Goal: Task Accomplishment & Management: Use online tool/utility

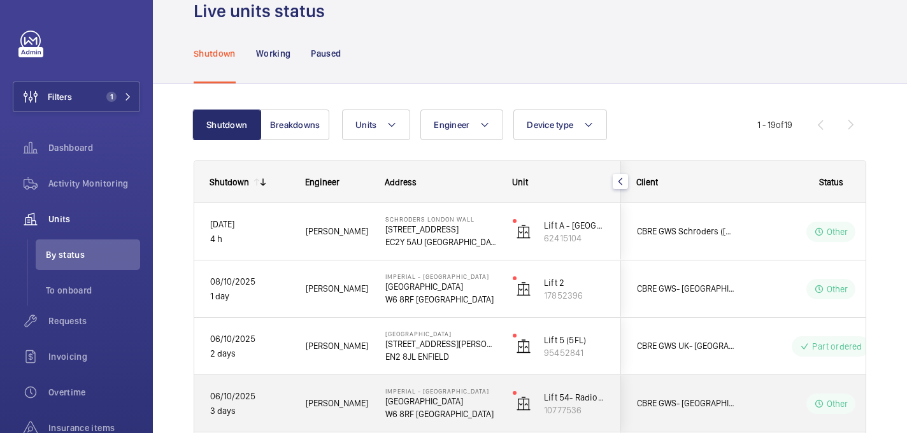
scroll to position [41, 0]
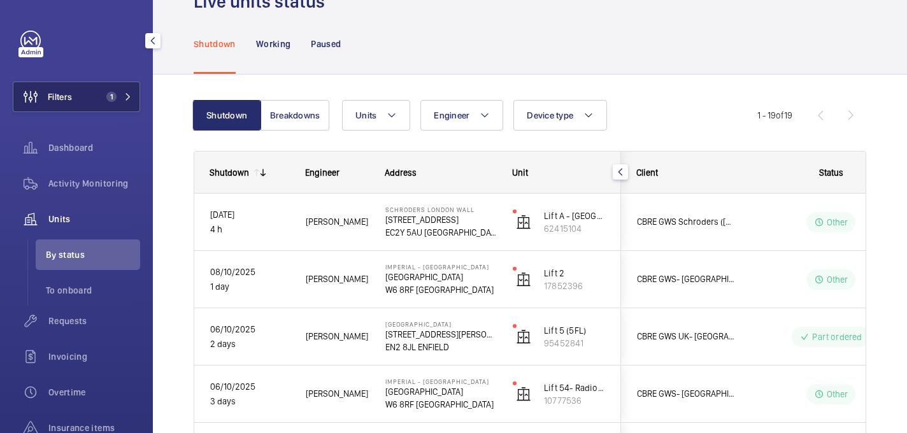
click at [51, 101] on span "Filters" at bounding box center [60, 96] width 24 height 13
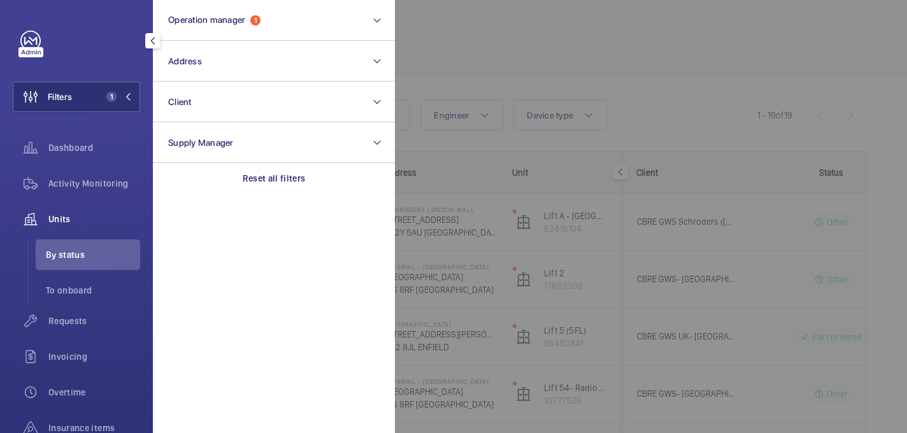
drag, startPoint x: 444, startPoint y: 45, endPoint x: 425, endPoint y: 45, distance: 18.5
click at [444, 45] on div at bounding box center [848, 216] width 907 height 433
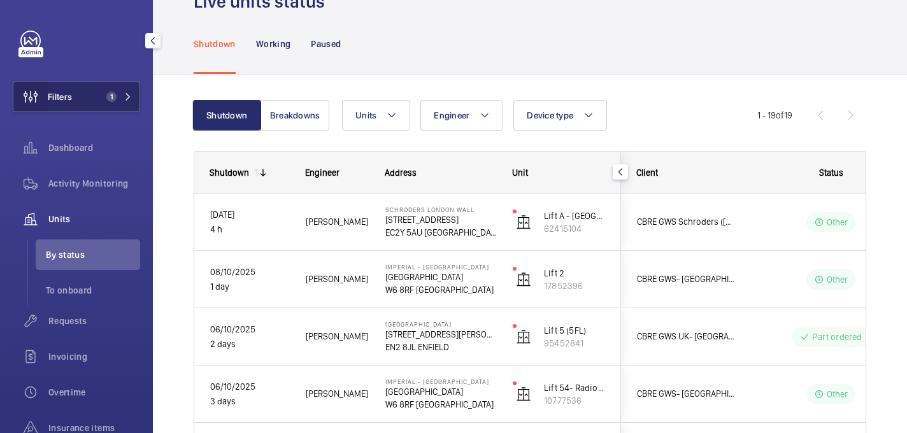
click at [15, 107] on wm-front-icon-button at bounding box center [30, 97] width 34 height 31
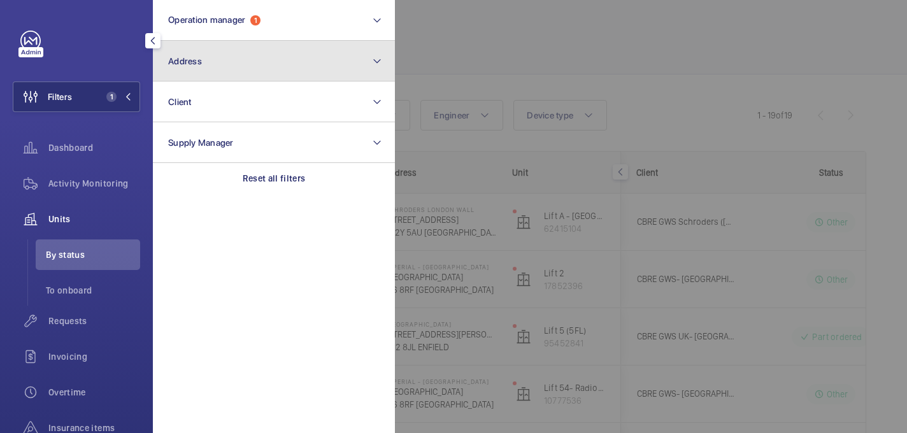
click at [218, 66] on button "Address" at bounding box center [274, 61] width 242 height 41
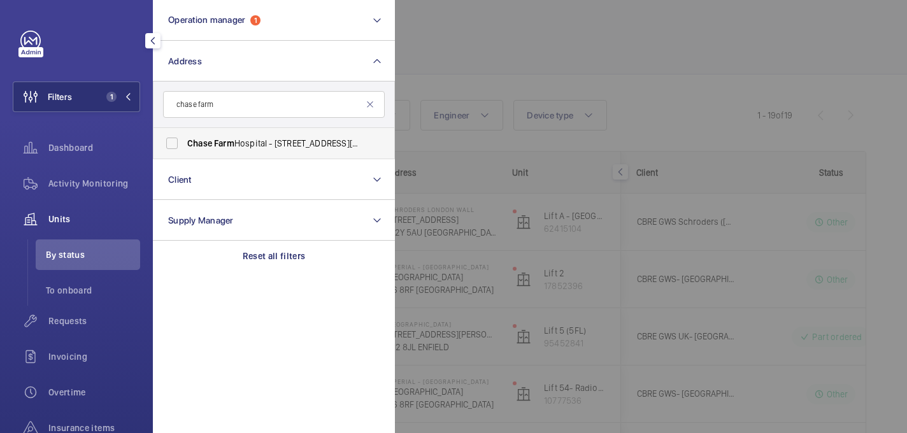
type input "chase farm"
click at [252, 148] on span "Chase Farm Hospital - 127 The Ridgeway, ENFIELD EN2 8JL" at bounding box center [274, 143] width 175 height 13
click at [185, 148] on input "Chase Farm Hospital - 127 The Ridgeway, ENFIELD EN2 8JL" at bounding box center [171, 143] width 25 height 25
checkbox input "true"
click at [519, 65] on div at bounding box center [848, 216] width 907 height 433
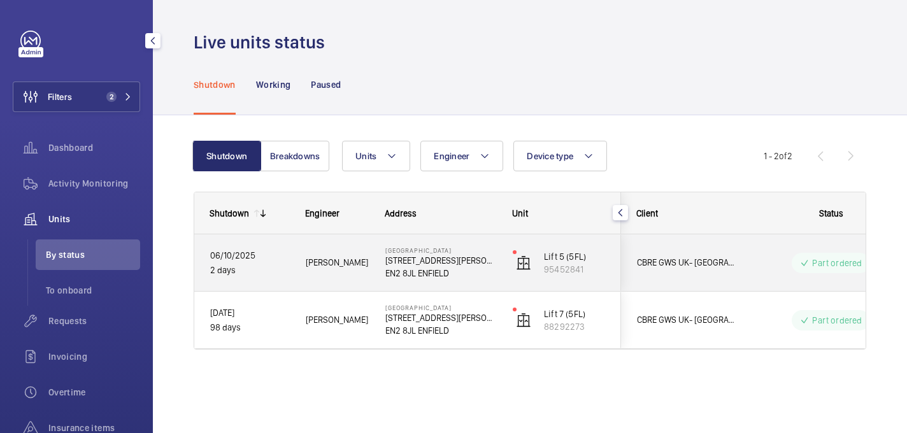
click at [373, 273] on div "Chase Farm Hospital 127 The Ridgeway EN2 8JL ENFIELD" at bounding box center [433, 262] width 126 height 57
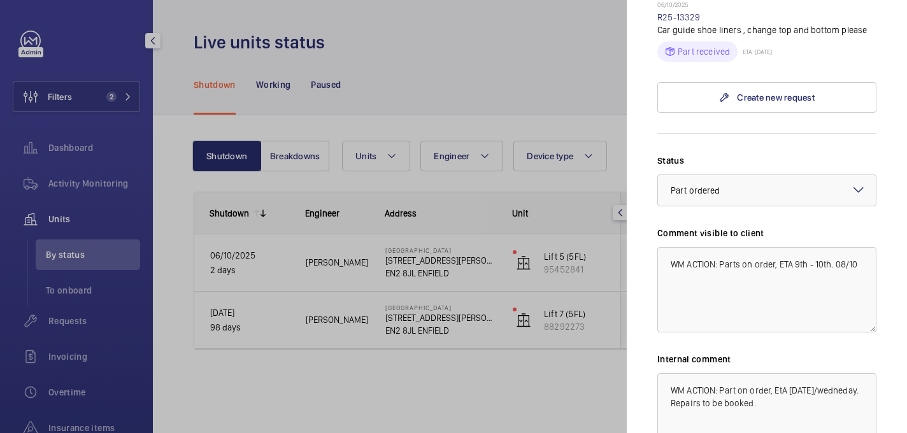
scroll to position [439, 0]
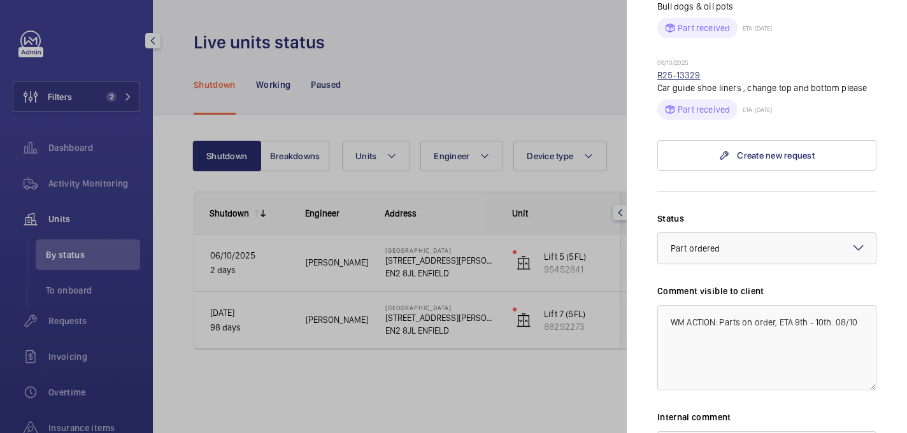
click at [674, 70] on link "R25-13329" at bounding box center [678, 75] width 43 height 10
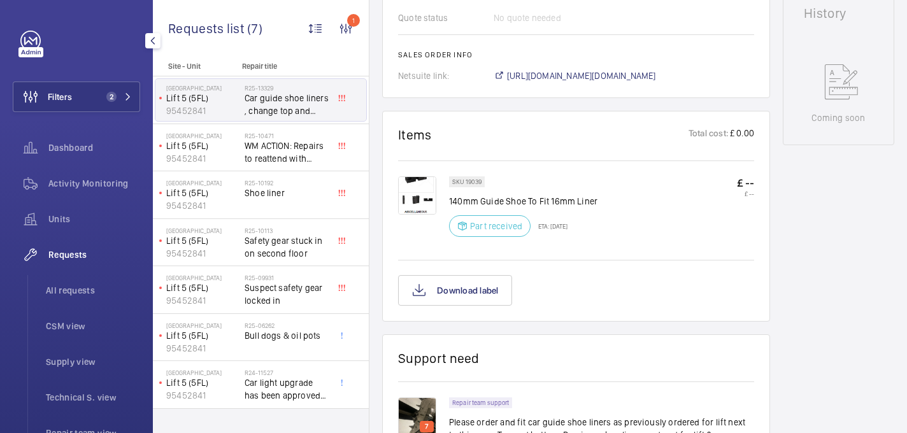
scroll to position [636, 0]
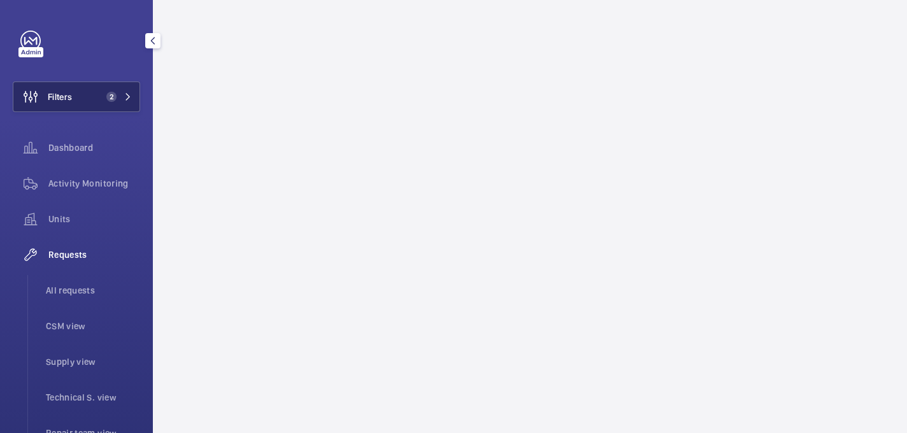
click at [108, 88] on button "Filters 2" at bounding box center [76, 97] width 127 height 31
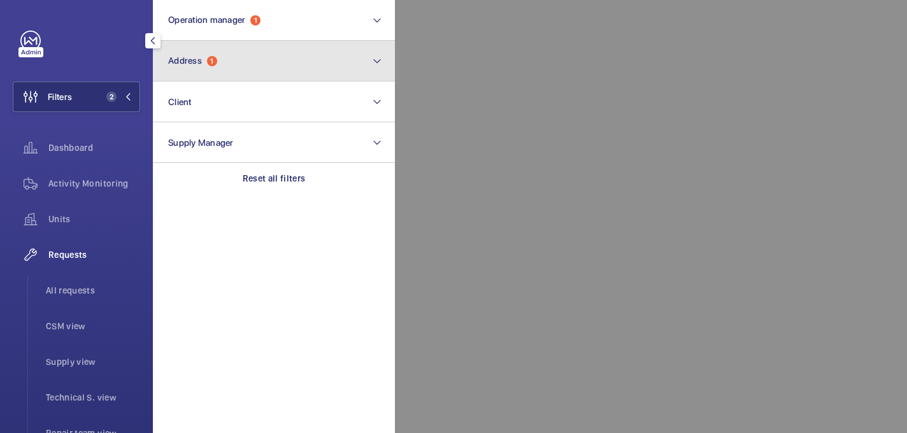
click at [243, 55] on button "Address 1" at bounding box center [274, 61] width 242 height 41
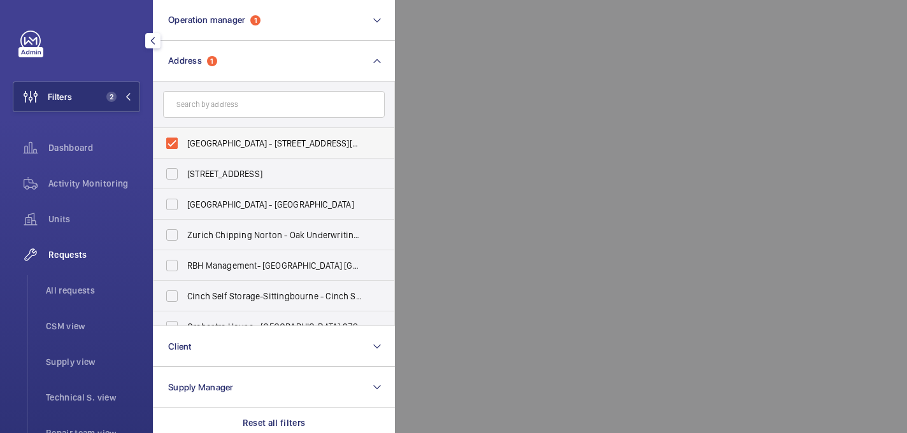
click at [201, 144] on span "Chase Farm Hospital - 127 The Ridgeway, ENFIELD EN2 8JL" at bounding box center [274, 143] width 175 height 13
click at [185, 144] on input "Chase Farm Hospital - 127 The Ridgeway, ENFIELD EN2 8JL" at bounding box center [171, 143] width 25 height 25
checkbox input "false"
click at [473, 99] on div at bounding box center [848, 216] width 907 height 433
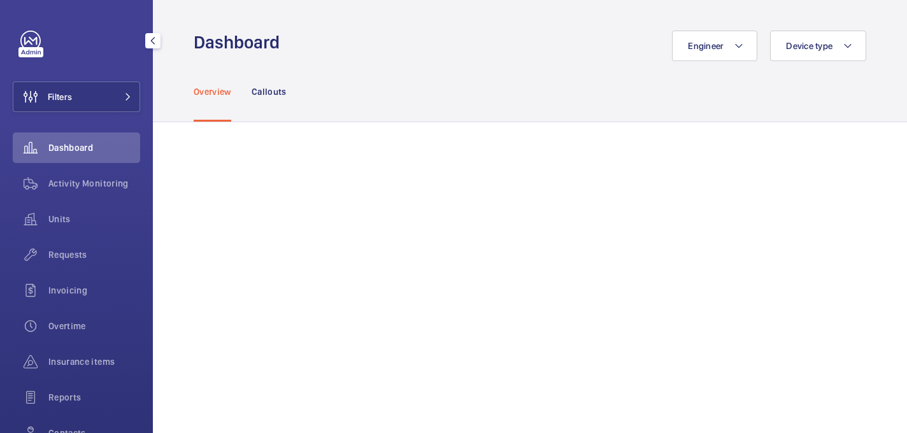
click at [85, 270] on div "Requests" at bounding box center [76, 257] width 127 height 36
click at [77, 260] on span "Requests" at bounding box center [94, 254] width 92 height 13
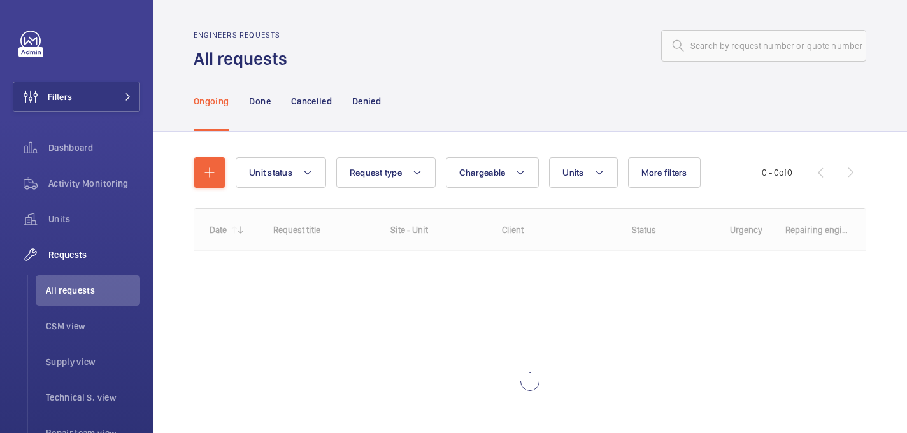
click at [747, 62] on div "Engineers requests All requests" at bounding box center [530, 51] width 672 height 40
click at [739, 50] on input "text" at bounding box center [763, 46] width 205 height 32
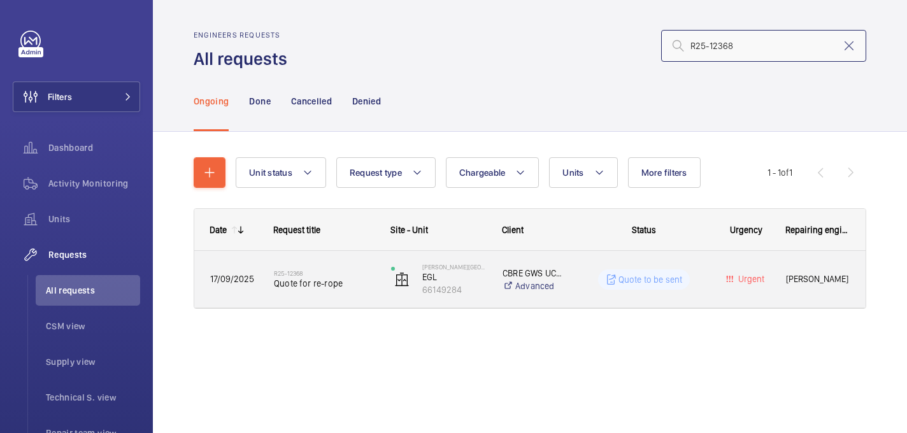
type input "R25-12368"
click at [341, 273] on h2 "R25-12368" at bounding box center [324, 273] width 101 height 8
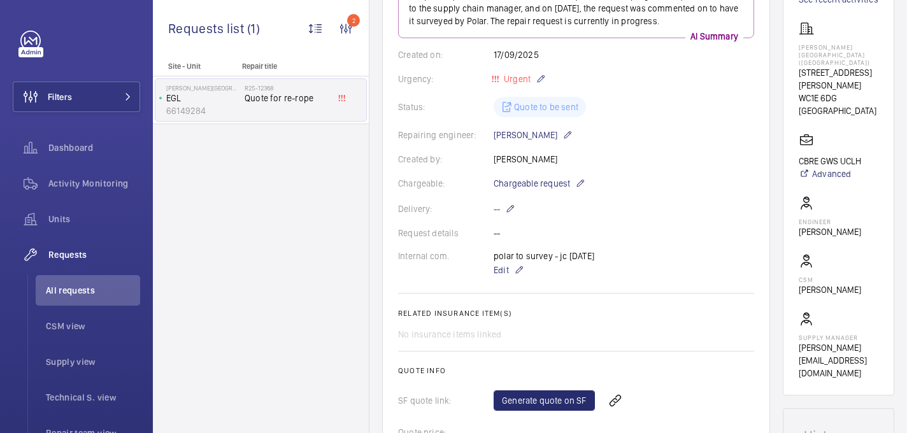
scroll to position [195, 0]
drag, startPoint x: 493, startPoint y: 253, endPoint x: 590, endPoint y: 248, distance: 97.6
click at [590, 248] on div "polar to survey - jc 18/9/25 Edit" at bounding box center [544, 262] width 101 height 28
drag, startPoint x: 604, startPoint y: 253, endPoint x: 485, endPoint y: 260, distance: 119.3
click at [485, 260] on div "Internal com. polar to survey - jc 18/9/25 Edit" at bounding box center [576, 262] width 356 height 28
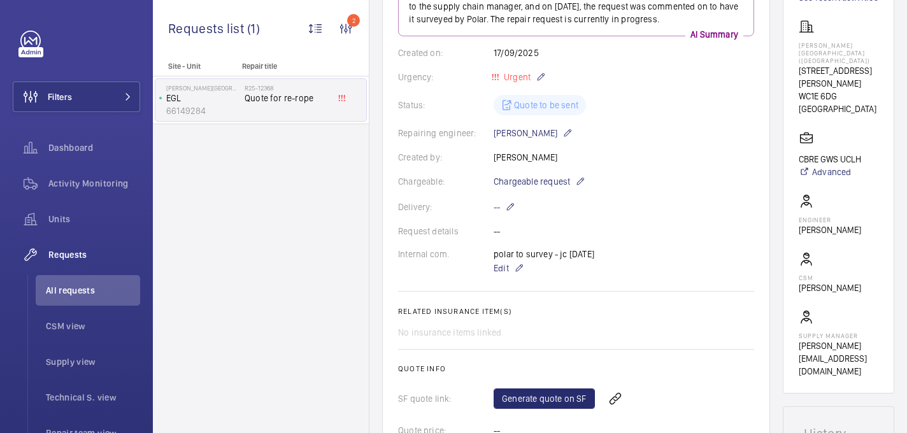
copy div "polar to survey - jc 18/9/25"
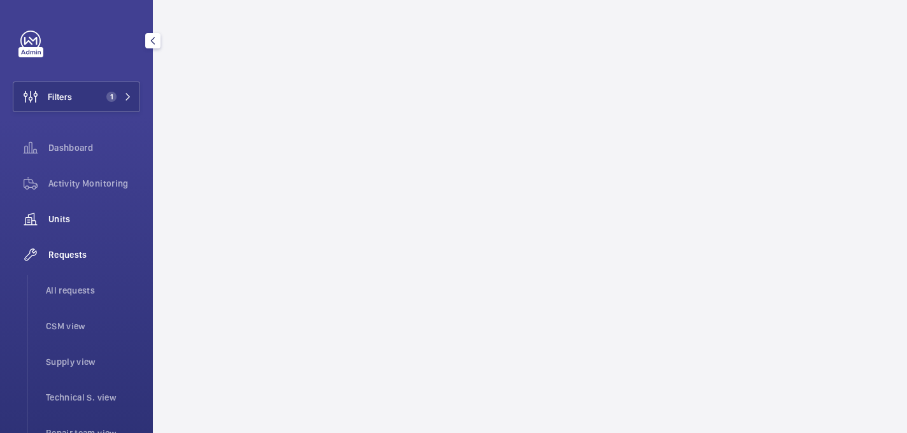
click at [80, 225] on span "Units" at bounding box center [94, 219] width 92 height 13
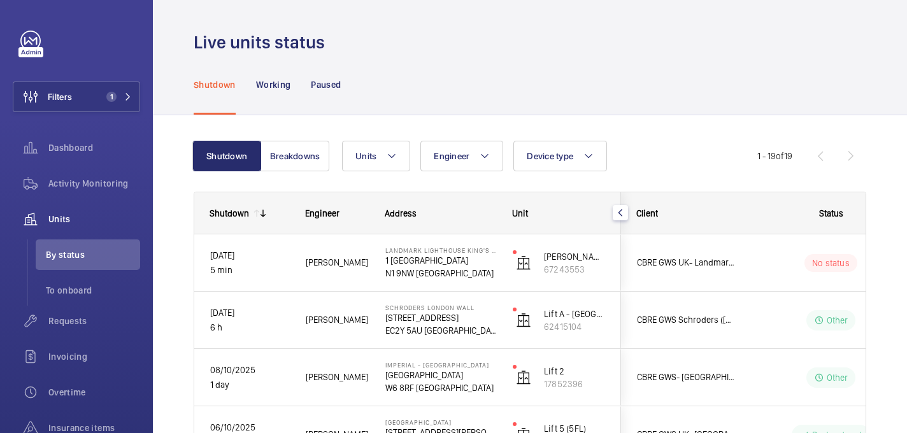
scroll to position [51, 0]
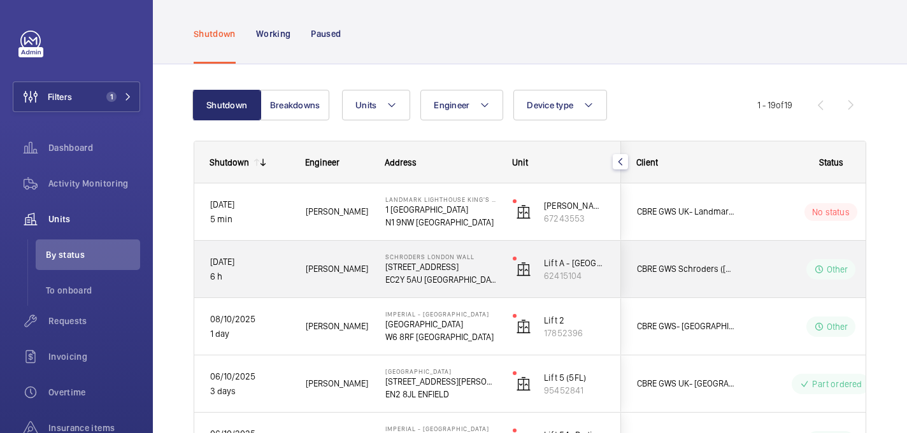
click at [351, 271] on span "Mark K." at bounding box center [337, 269] width 63 height 15
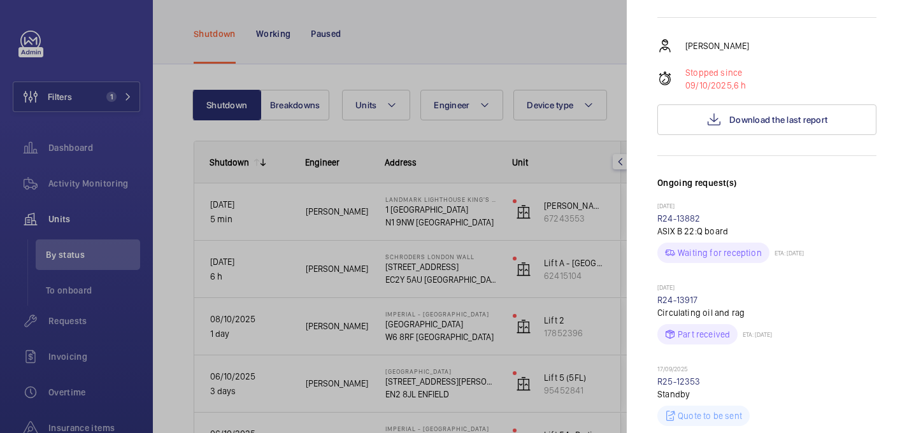
scroll to position [231, 0]
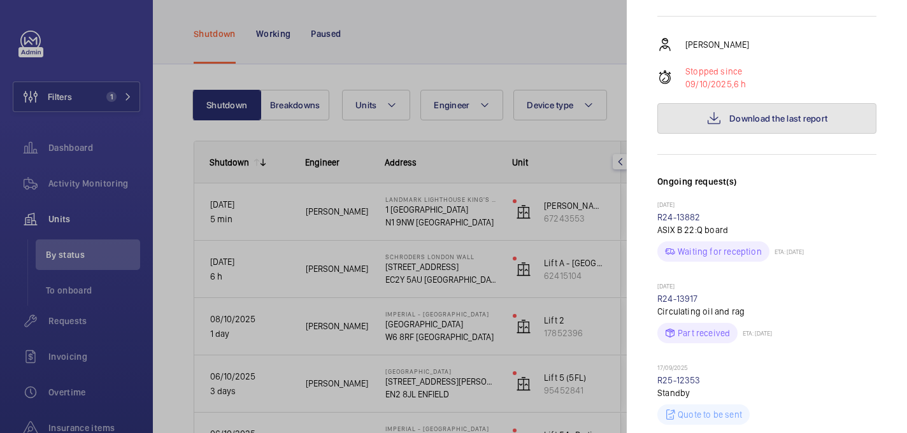
click at [712, 111] on mat-icon at bounding box center [713, 118] width 15 height 15
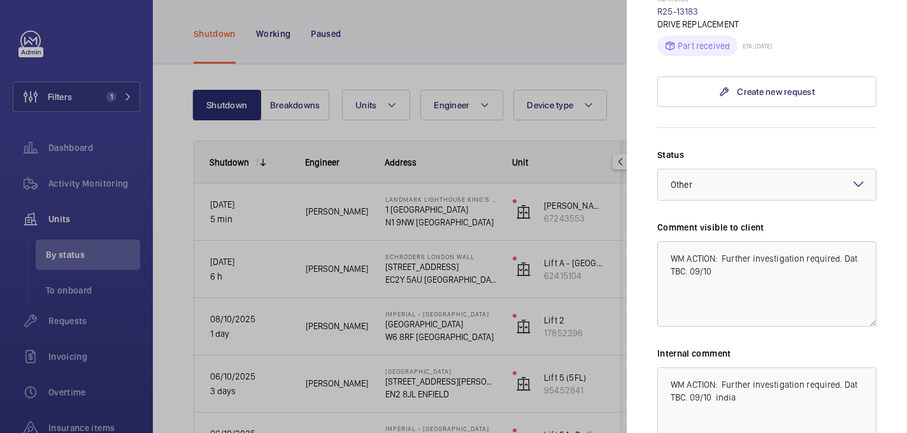
scroll to position [759, 0]
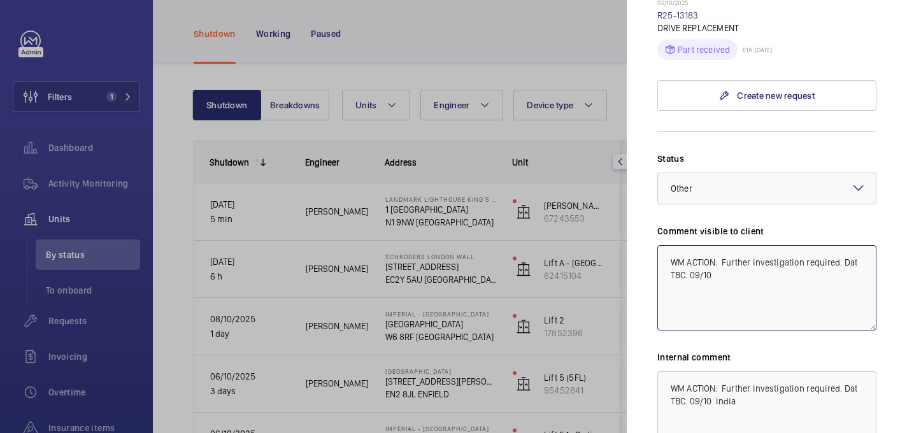
click at [857, 245] on textarea "WM ACTION: Further investigation required. Dat TBC. 09/10" at bounding box center [766, 287] width 219 height 85
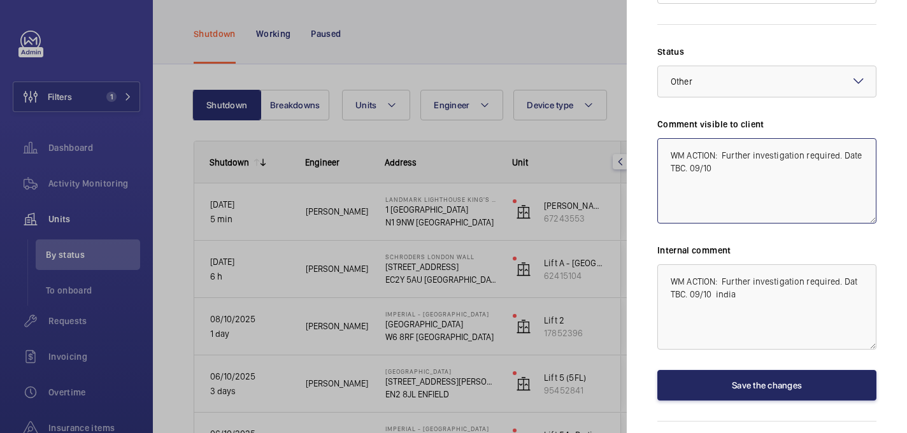
type textarea "WM ACTION: Further investigation required. Date TBC. 09/10"
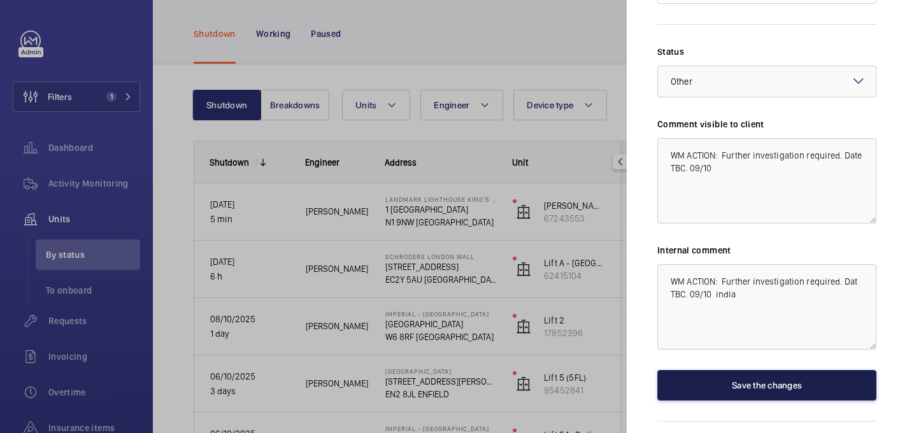
click at [782, 370] on button "Save the changes" at bounding box center [766, 385] width 219 height 31
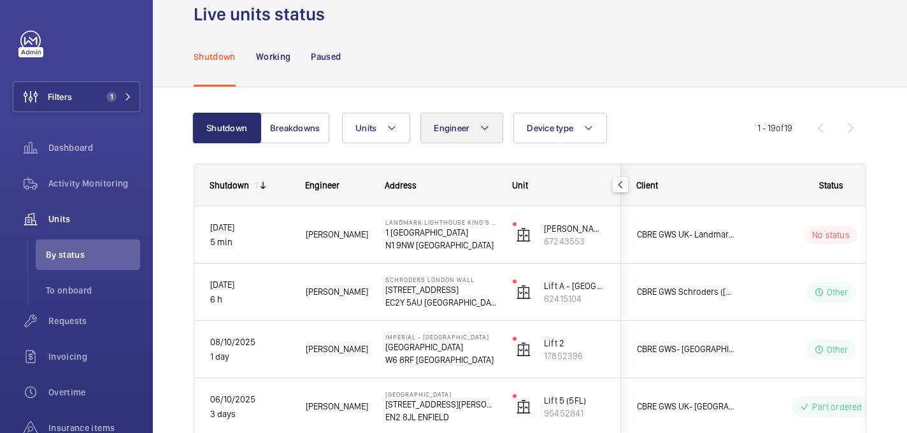
scroll to position [7, 0]
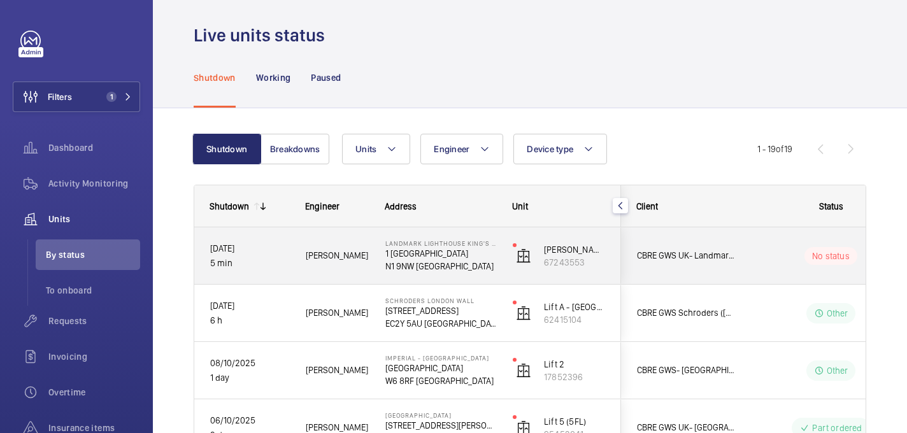
click at [364, 260] on span "Daniel F." at bounding box center [337, 255] width 63 height 15
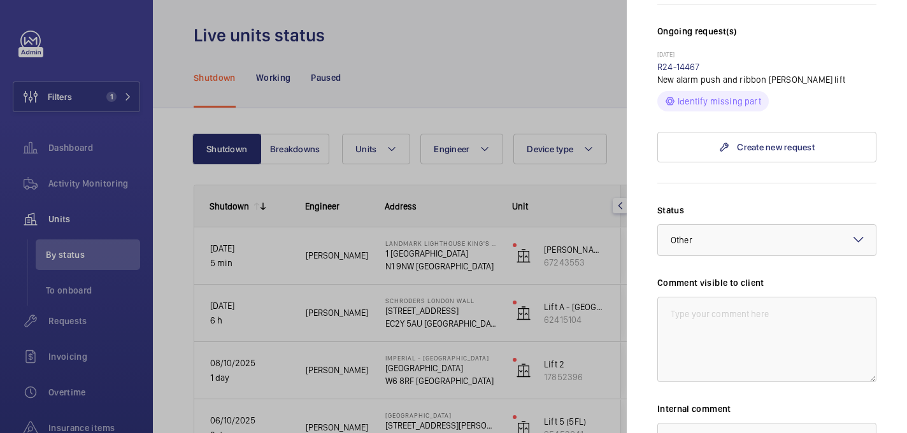
scroll to position [167, 0]
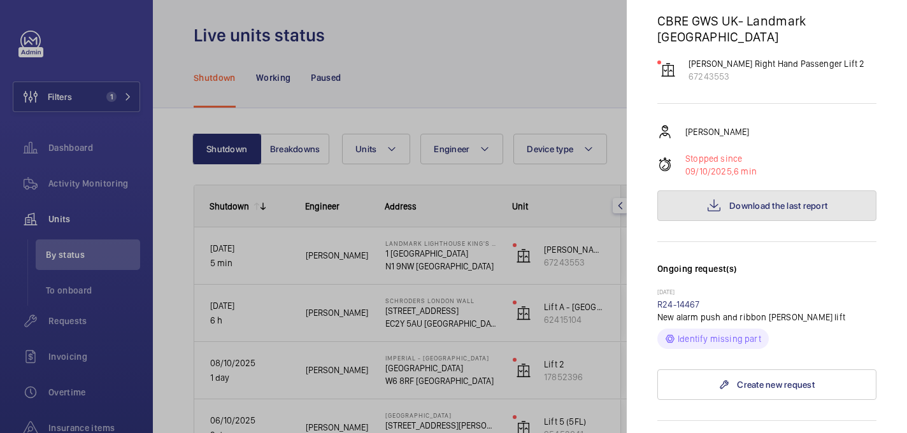
click at [742, 201] on span "Download the last report" at bounding box center [778, 206] width 98 height 10
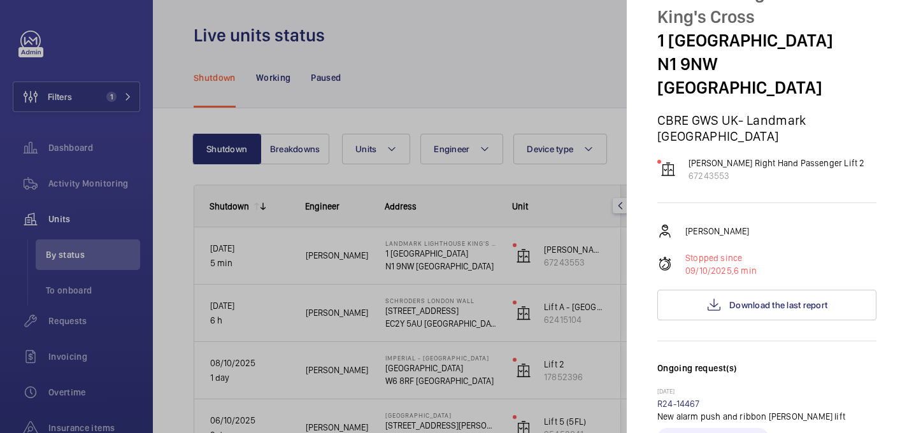
scroll to position [0, 0]
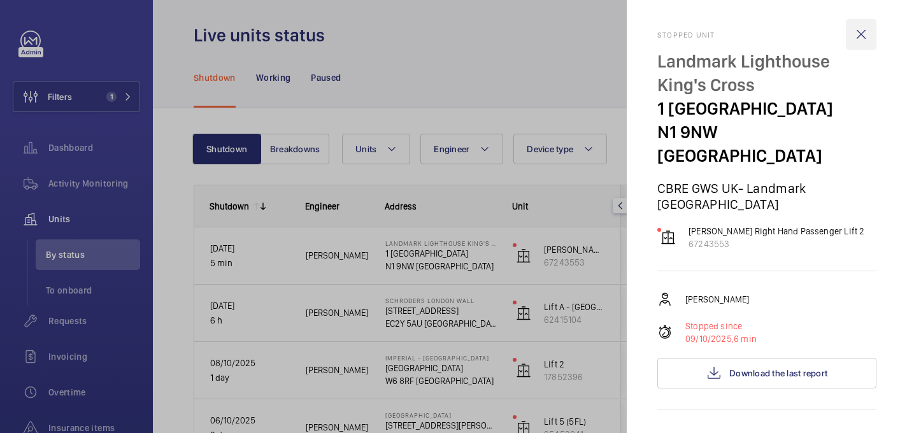
click at [868, 25] on wm-front-icon-button at bounding box center [861, 34] width 31 height 31
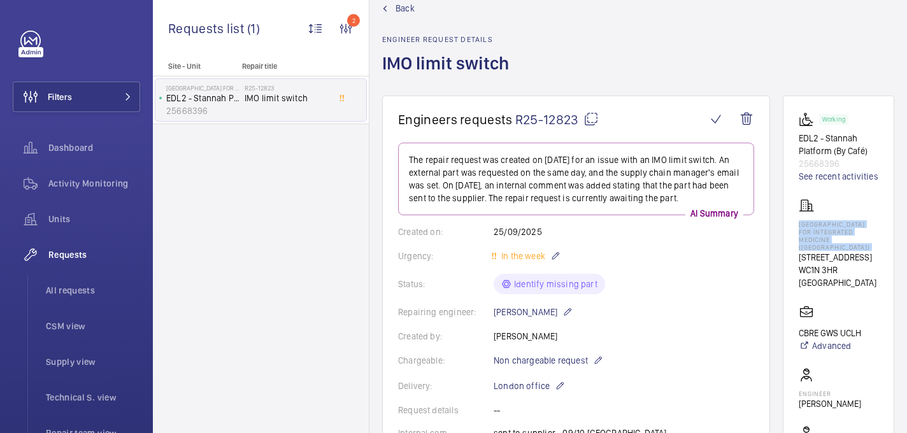
scroll to position [150, 0]
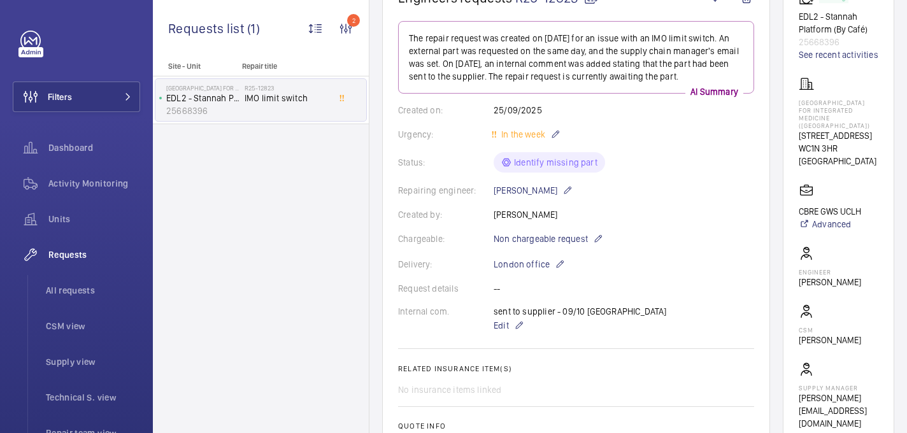
click at [851, 173] on wm-front-card-body "Working EDL2 - Stannah Platform (By Café) 25668396 See recent activities Royal …" at bounding box center [839, 210] width 80 height 440
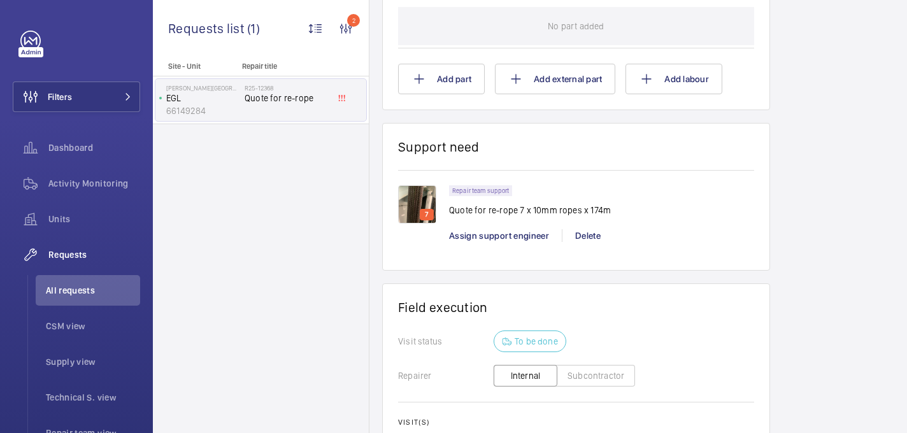
scroll to position [980, 0]
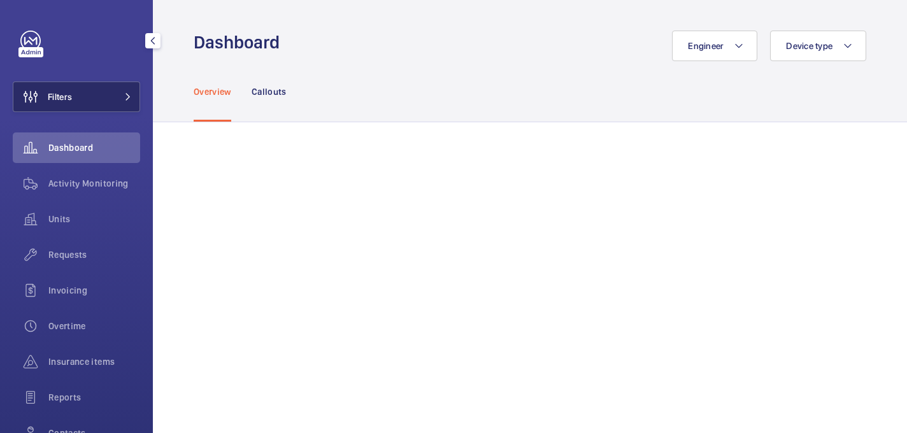
click at [71, 99] on span "Filters" at bounding box center [60, 96] width 24 height 13
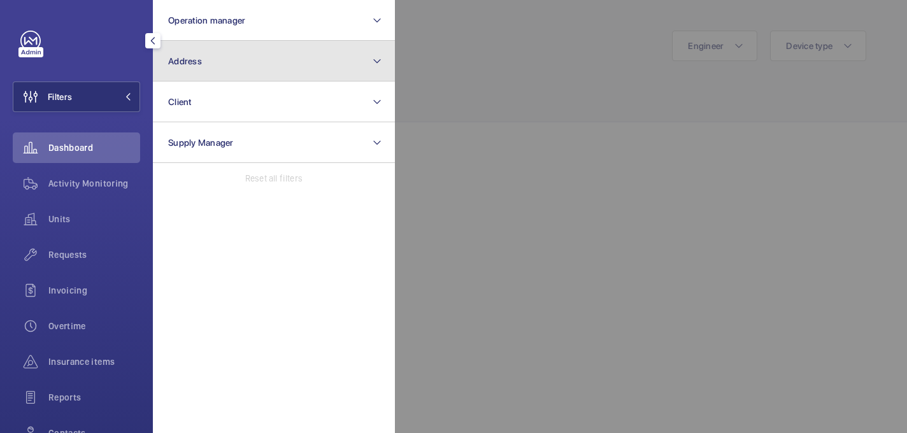
click at [250, 46] on button "Address" at bounding box center [274, 61] width 242 height 41
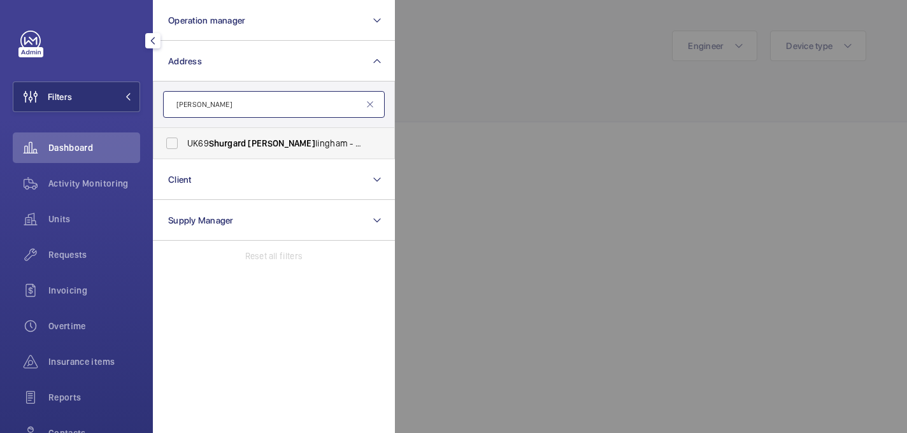
type input "[PERSON_NAME]"
click at [320, 142] on span "UK69 [PERSON_NAME] - UK69 [PERSON_NAME], [PERSON_NAME] ME8 0EZ" at bounding box center [274, 143] width 175 height 13
click at [185, 142] on input "UK69 [PERSON_NAME] - UK69 [PERSON_NAME], [PERSON_NAME] ME8 0EZ" at bounding box center [171, 143] width 25 height 25
checkbox input "true"
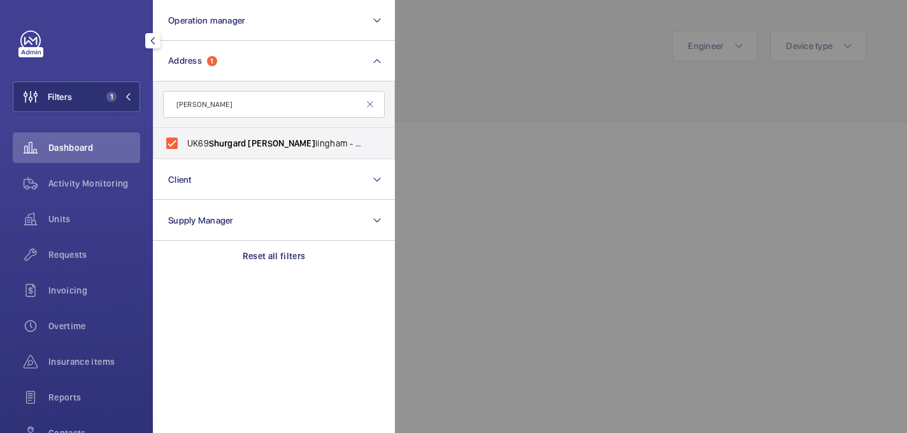
click at [516, 49] on div at bounding box center [848, 216] width 907 height 433
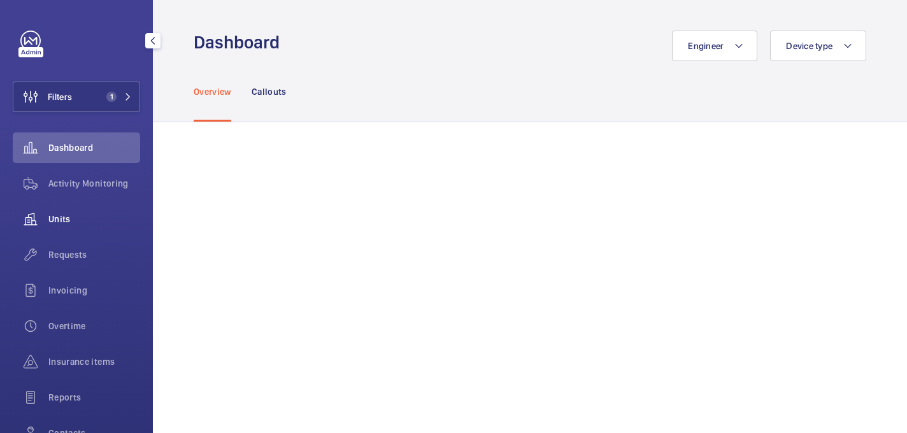
click at [59, 217] on span "Units" at bounding box center [94, 219] width 92 height 13
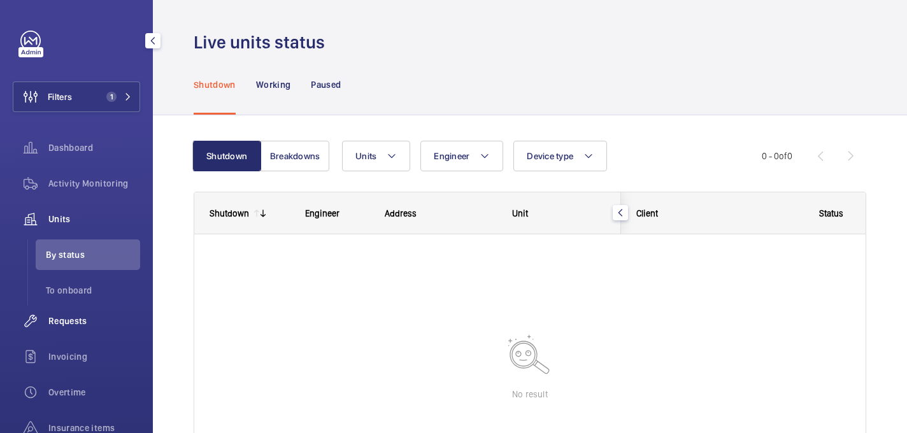
click at [71, 321] on span "Requests" at bounding box center [94, 321] width 92 height 13
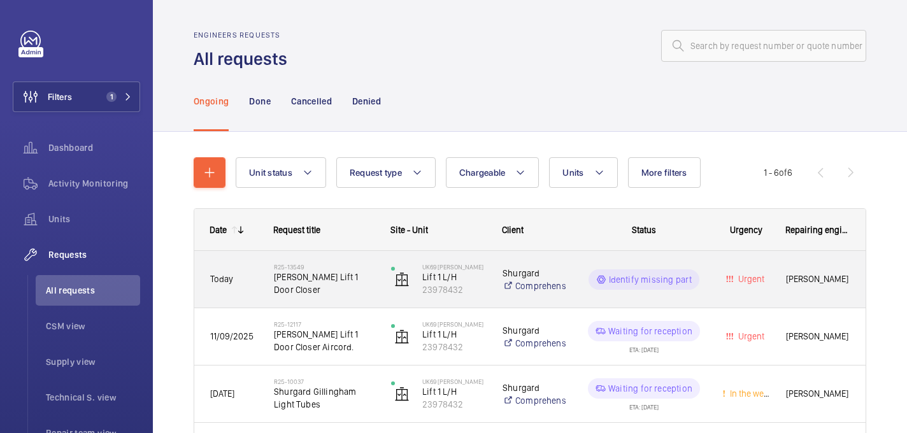
click at [355, 285] on span "[PERSON_NAME] Lift 1 Door Closer" at bounding box center [324, 283] width 101 height 25
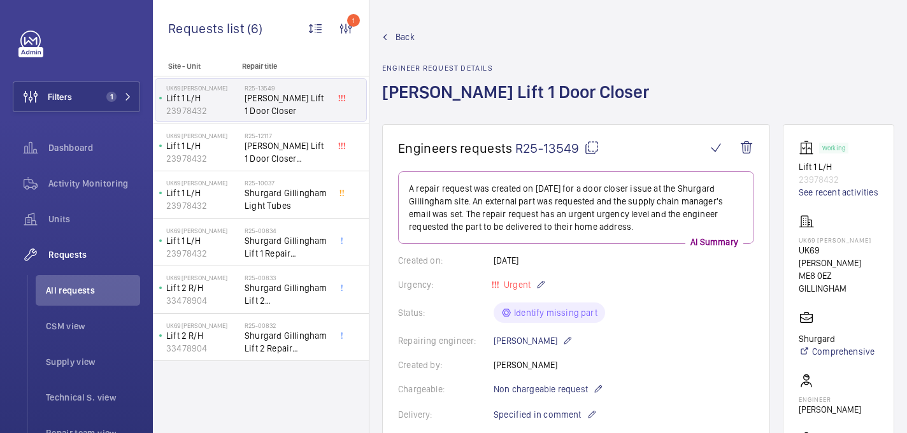
click at [590, 148] on mat-icon at bounding box center [591, 147] width 15 height 15
click at [590, 152] on mat-icon at bounding box center [591, 147] width 15 height 15
drag, startPoint x: 795, startPoint y: 239, endPoint x: 849, endPoint y: 251, distance: 54.7
click at [849, 251] on wm-front-card "Working Lift 1 L/H 23978432 See recent activities UK69 [PERSON_NAME][GEOGRAPHIC…" at bounding box center [838, 348] width 111 height 449
click at [849, 251] on p "UK69 [PERSON_NAME]" at bounding box center [839, 256] width 80 height 25
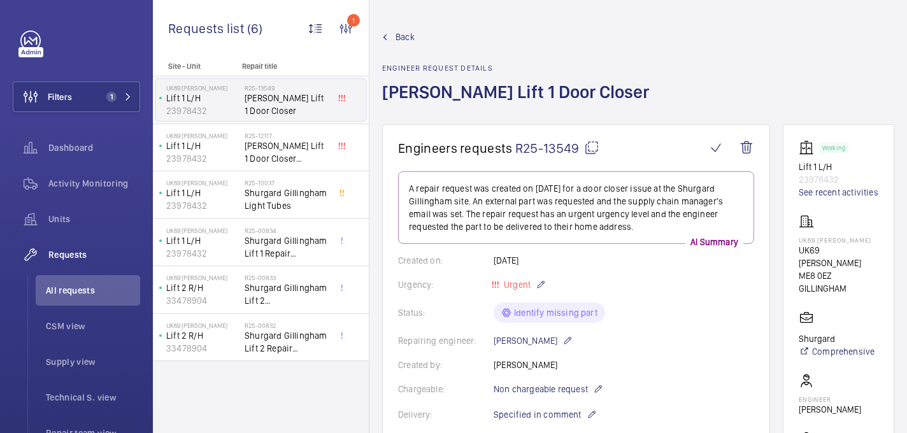
drag, startPoint x: 844, startPoint y: 250, endPoint x: 784, endPoint y: 237, distance: 61.3
click at [784, 237] on wm-front-card "Working Lift 1 L/H 23978432 See recent activities UK69 [PERSON_NAME][GEOGRAPHIC…" at bounding box center [838, 348] width 111 height 449
copy p "UK69 [PERSON_NAME]"
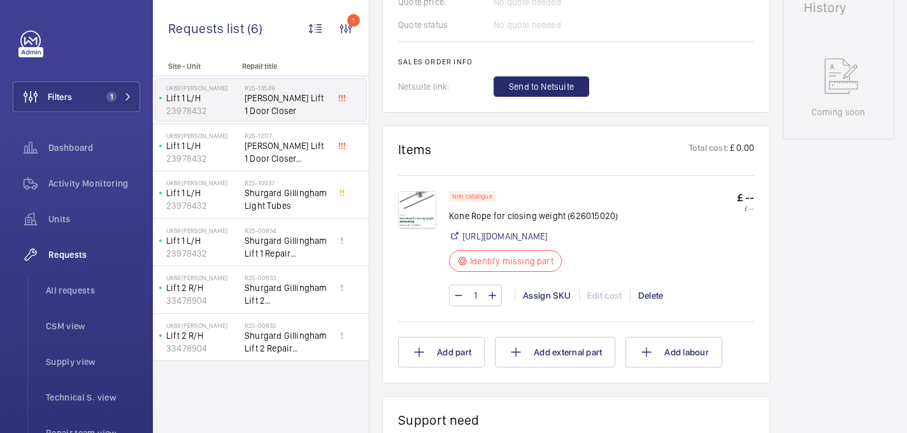
scroll to position [608, 0]
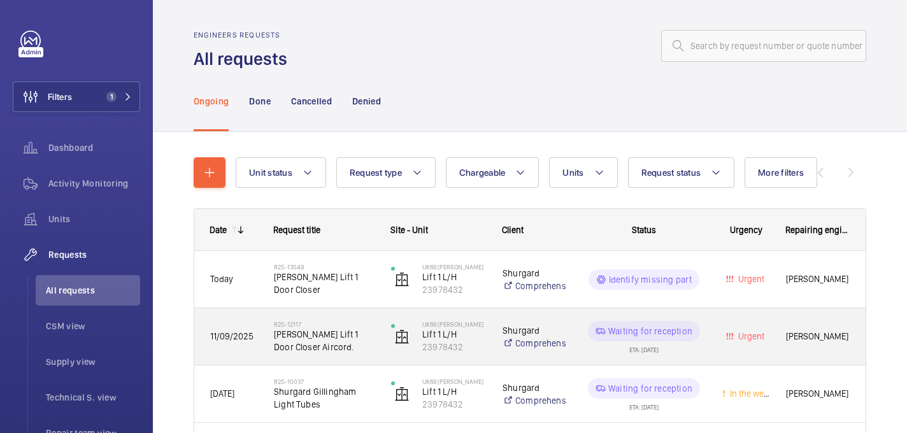
scroll to position [91, 0]
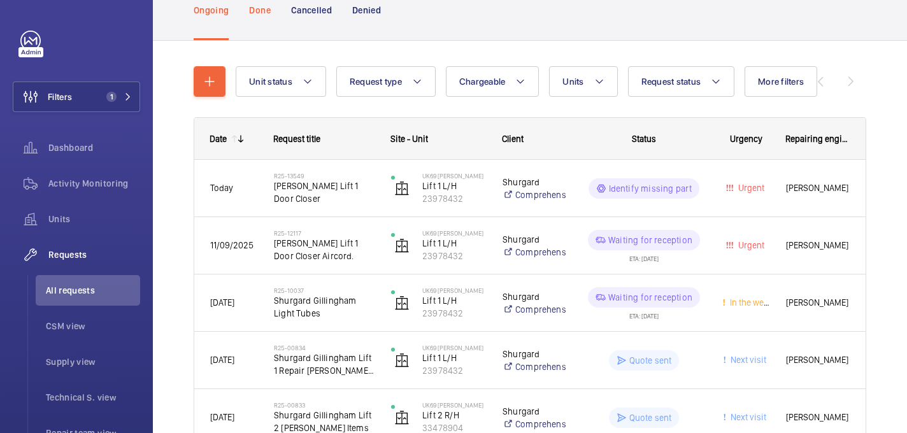
click at [266, 29] on div "Done" at bounding box center [259, 10] width 21 height 60
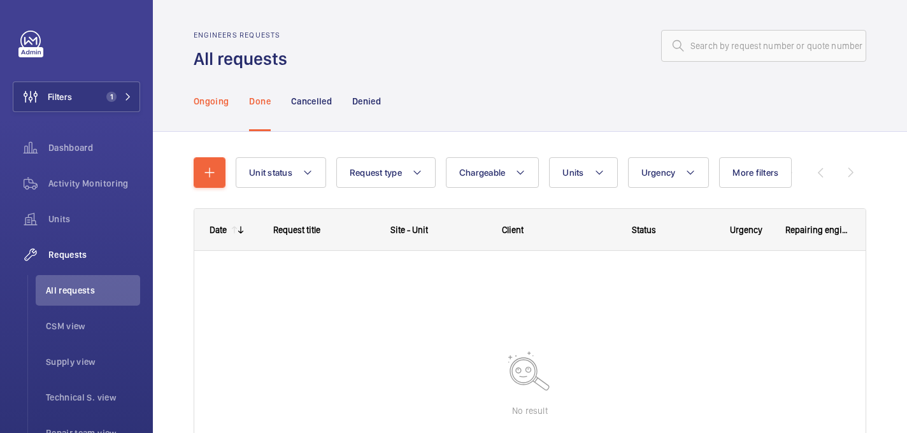
click at [221, 101] on p "Ongoing" at bounding box center [211, 101] width 35 height 13
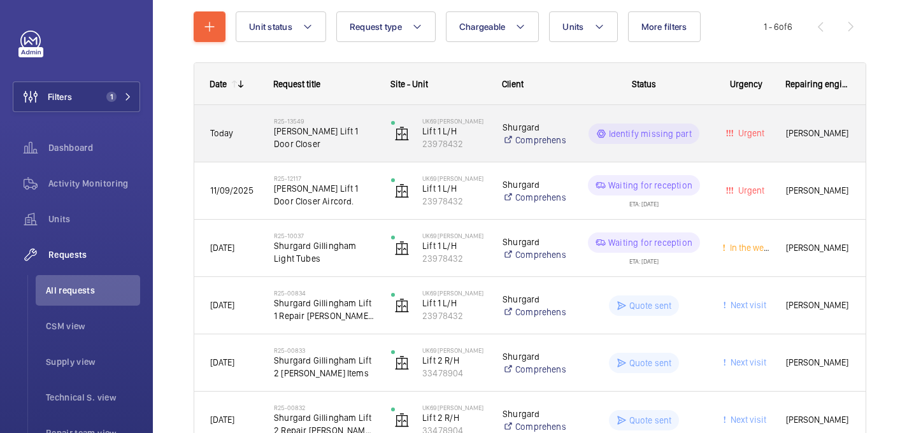
scroll to position [146, 0]
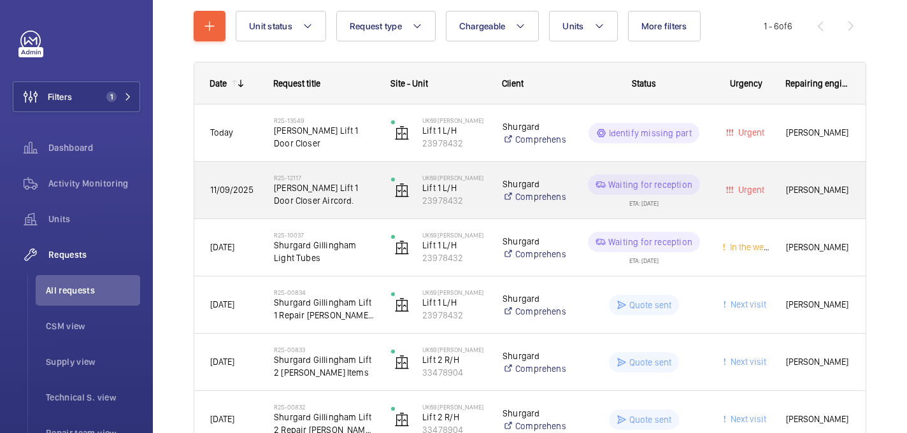
click at [352, 194] on span "[PERSON_NAME] Lift 1 Door Closer Aircord." at bounding box center [324, 193] width 101 height 25
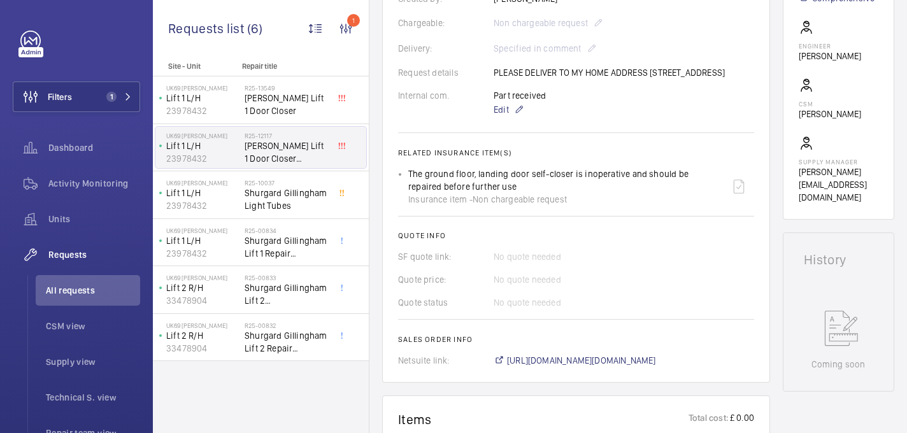
scroll to position [352, 0]
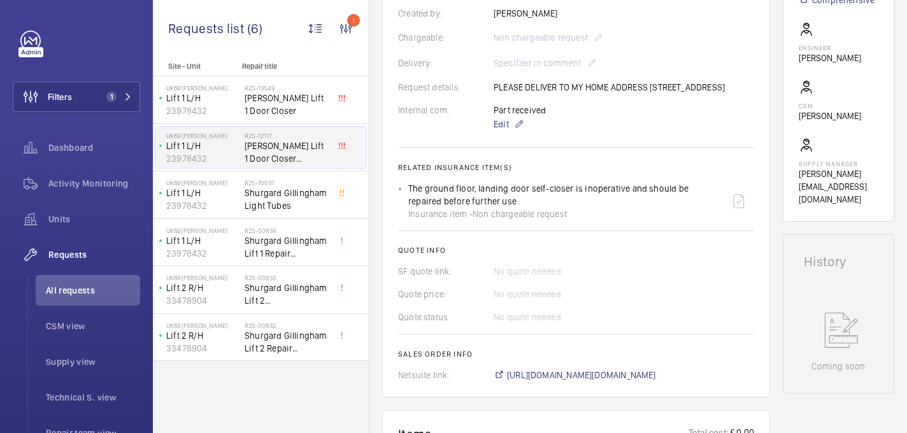
drag, startPoint x: 647, startPoint y: 83, endPoint x: 665, endPoint y: 96, distance: 21.5
click at [665, 94] on div "Request details PLEASE DELIVER TO MY HOME ADDRESS [STREET_ADDRESS]" at bounding box center [576, 87] width 356 height 13
copy p "[STREET_ADDRESS]"
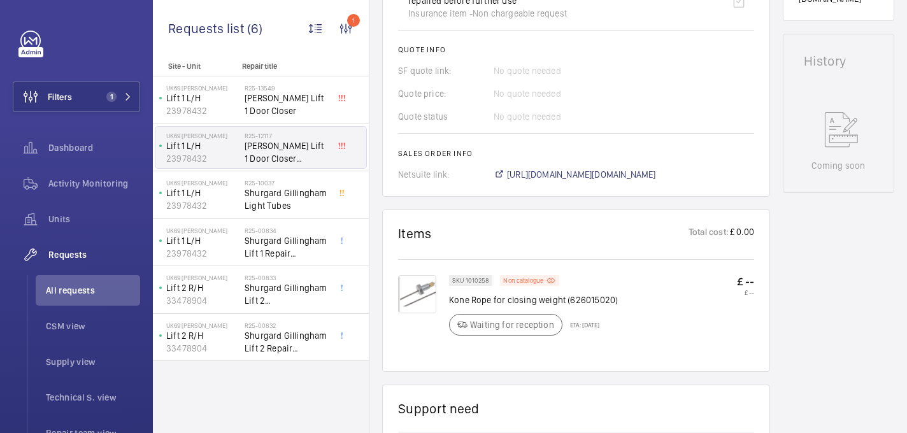
scroll to position [665, 0]
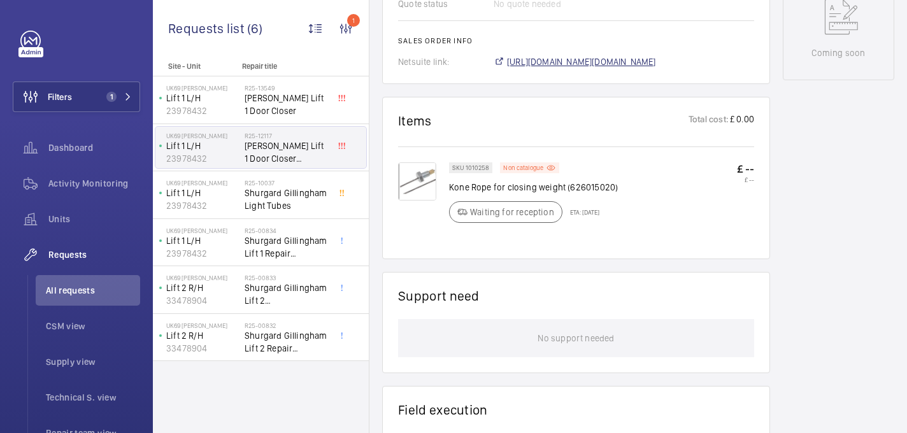
click at [535, 68] on span "[URL][DOMAIN_NAME][DOMAIN_NAME]" at bounding box center [581, 61] width 149 height 13
click at [262, 101] on span "[PERSON_NAME] Lift 1 Door Closer" at bounding box center [287, 104] width 84 height 25
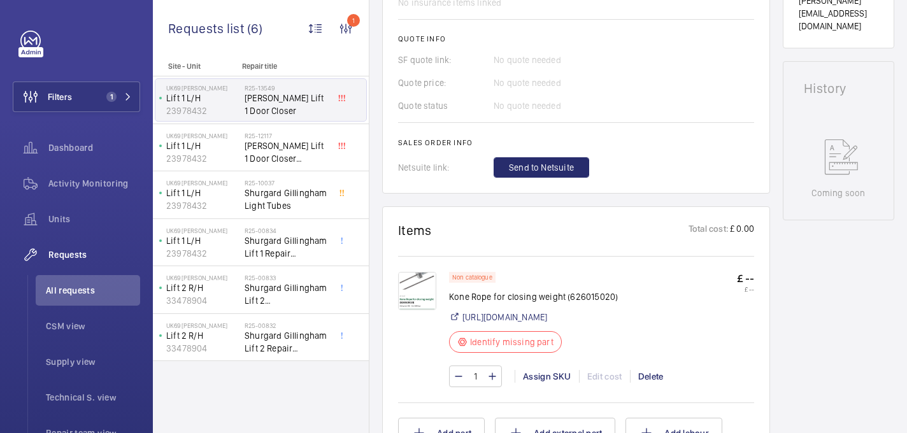
scroll to position [636, 0]
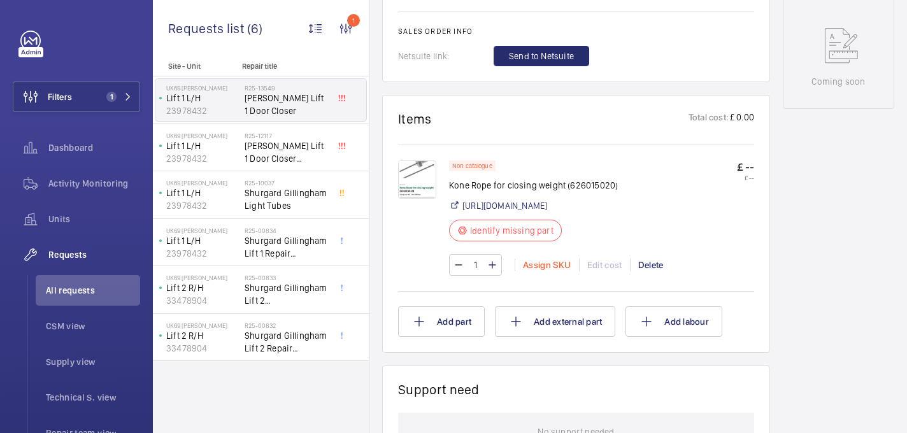
click at [548, 271] on div "Assign SKU" at bounding box center [547, 265] width 64 height 13
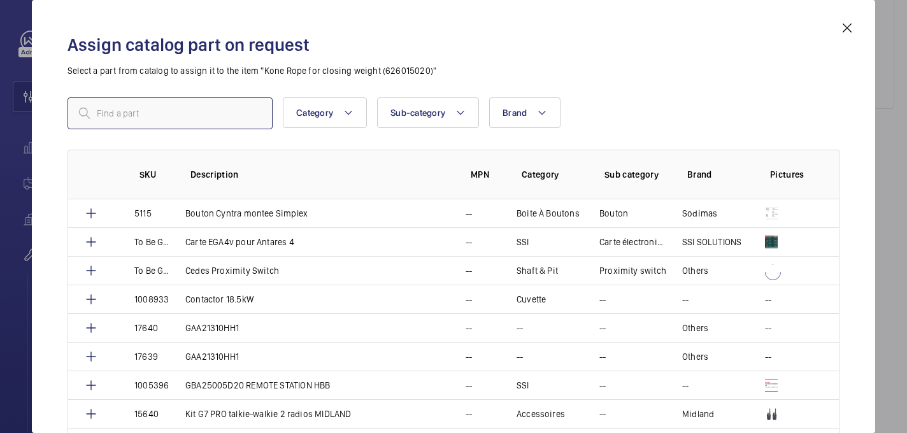
click at [188, 118] on input "text" at bounding box center [170, 113] width 205 height 32
paste input "1010258"
click at [97, 114] on input "1010258" at bounding box center [170, 113] width 205 height 32
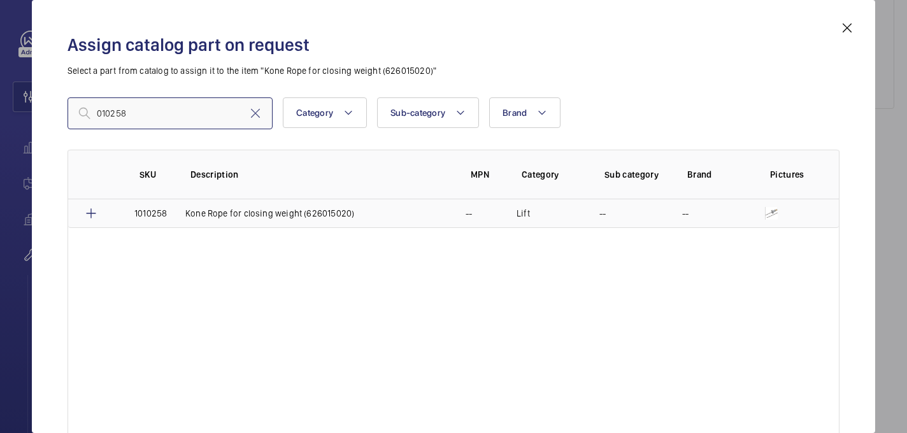
type input "010258"
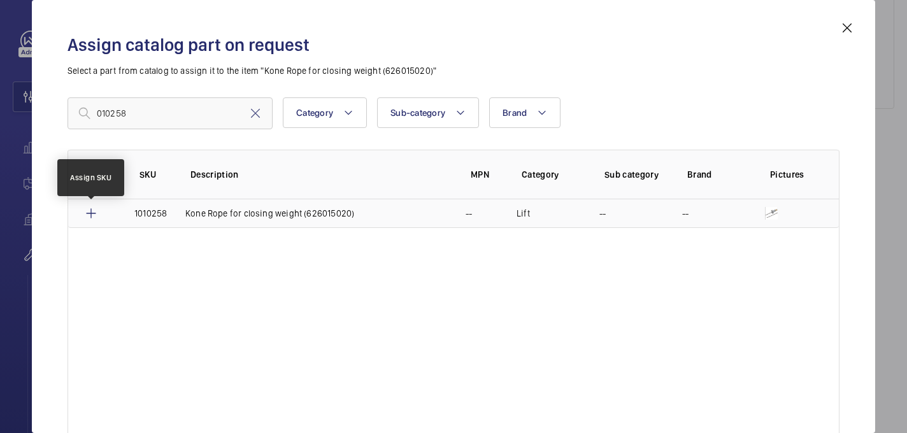
click at [94, 212] on mat-icon at bounding box center [90, 213] width 15 height 15
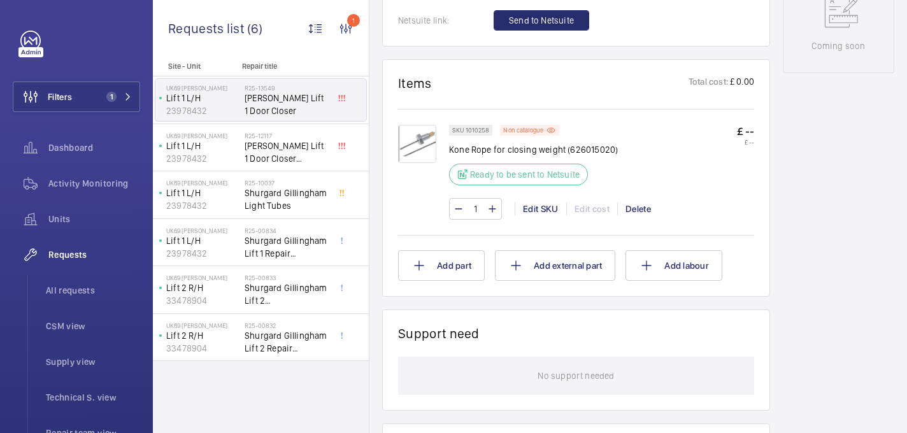
scroll to position [673, 0]
